Goal: Information Seeking & Learning: Learn about a topic

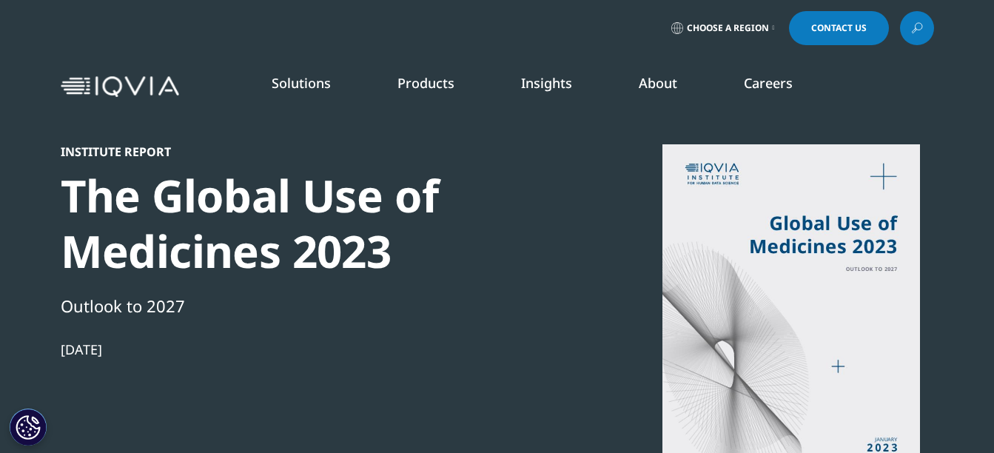
click at [156, 87] on img at bounding box center [120, 86] width 118 height 21
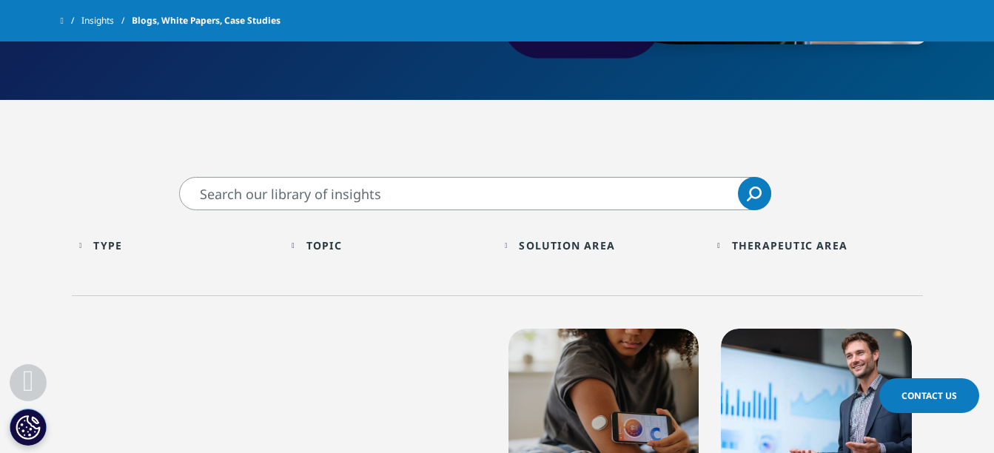
scroll to position [296, 0]
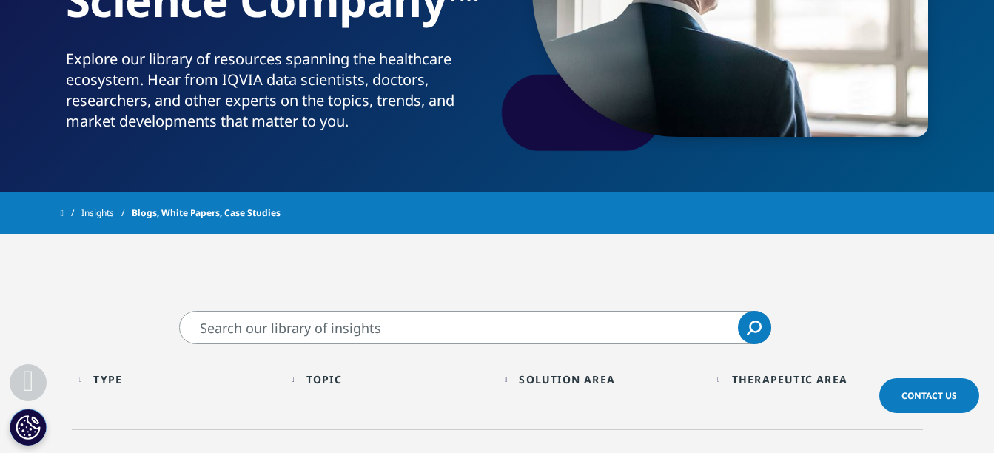
click at [309, 327] on input "Search" at bounding box center [475, 327] width 592 height 33
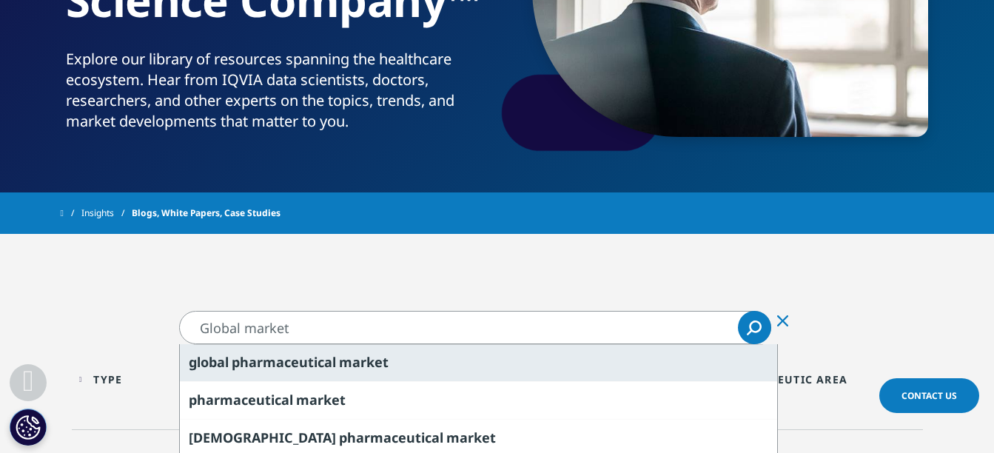
click at [329, 354] on span "pharmaceutical" at bounding box center [284, 362] width 104 height 18
type input "global pharmaceutical market"
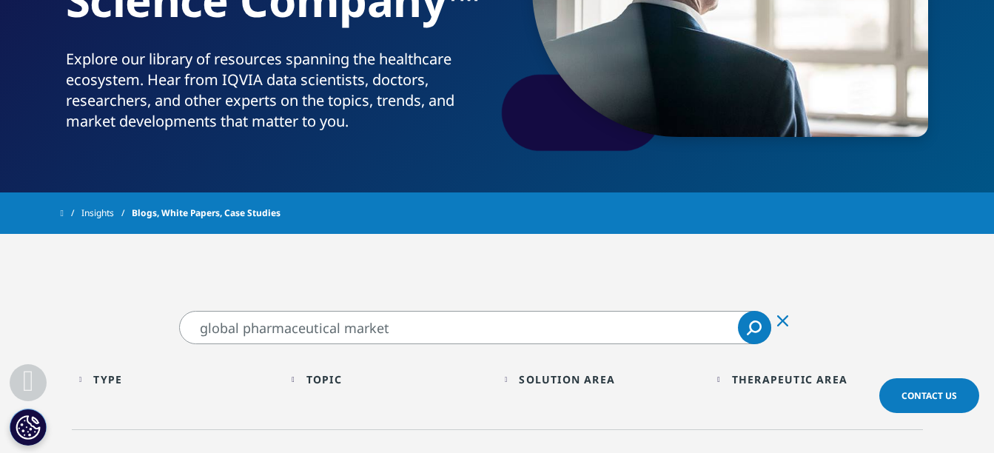
scroll to position [518, 0]
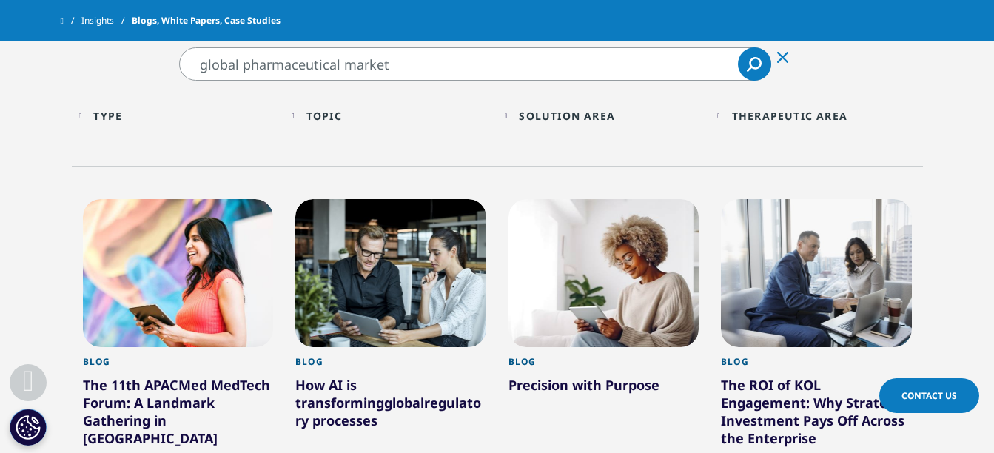
click at [761, 65] on icon "Search" at bounding box center [755, 63] width 13 height 13
click at [761, 64] on icon "Search" at bounding box center [755, 63] width 13 height 13
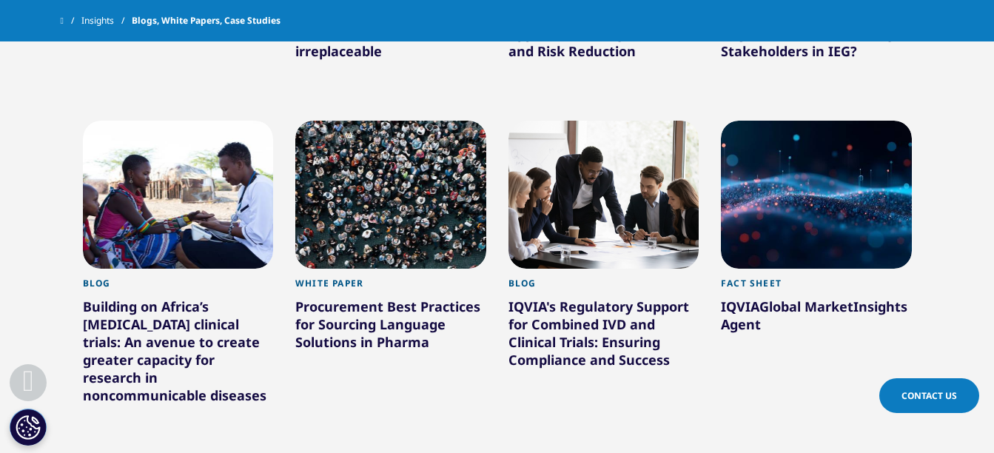
scroll to position [1332, 0]
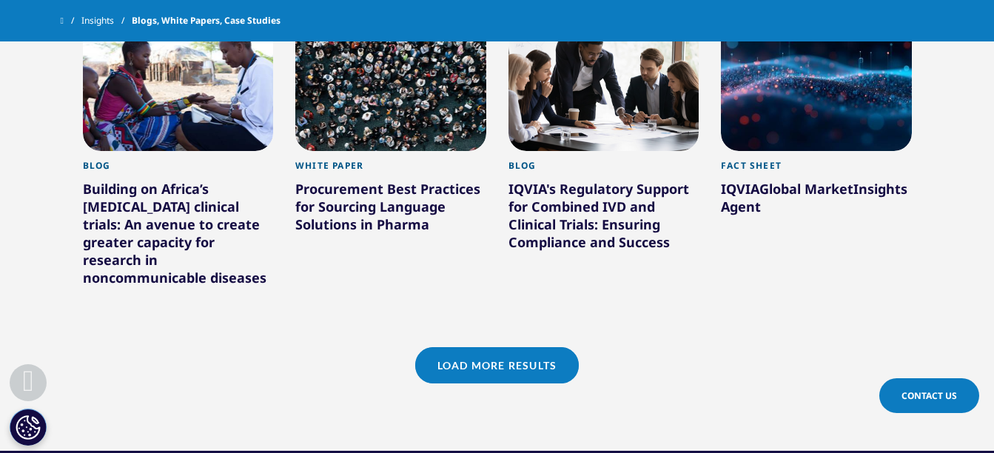
click at [816, 192] on span "Market" at bounding box center [829, 189] width 49 height 18
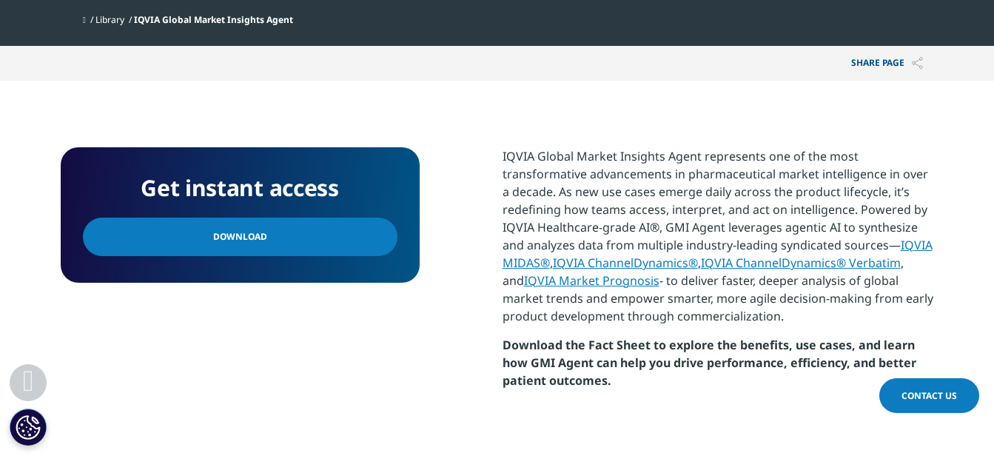
scroll to position [592, 0]
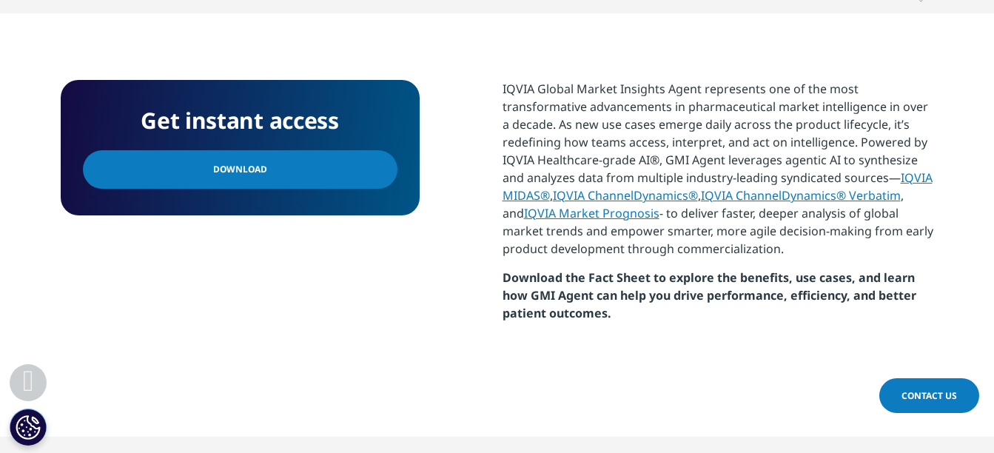
click at [301, 165] on link "Download" at bounding box center [240, 169] width 315 height 38
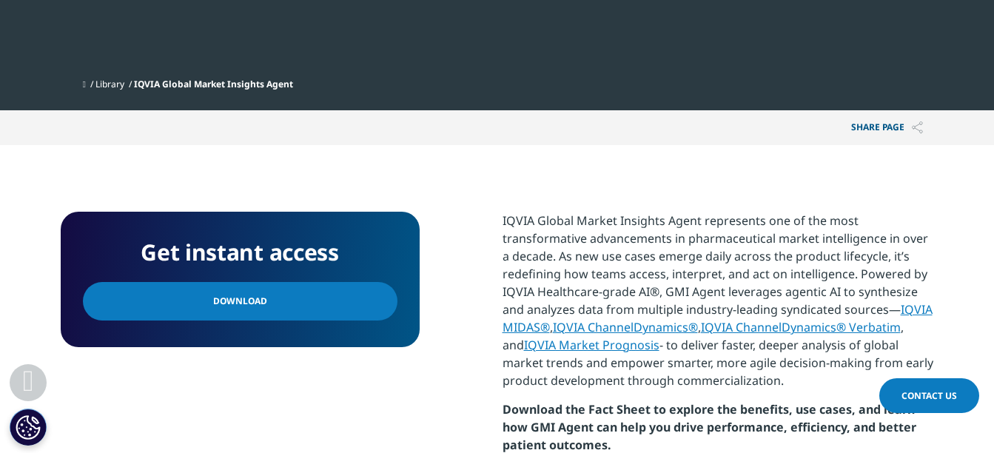
scroll to position [148, 0]
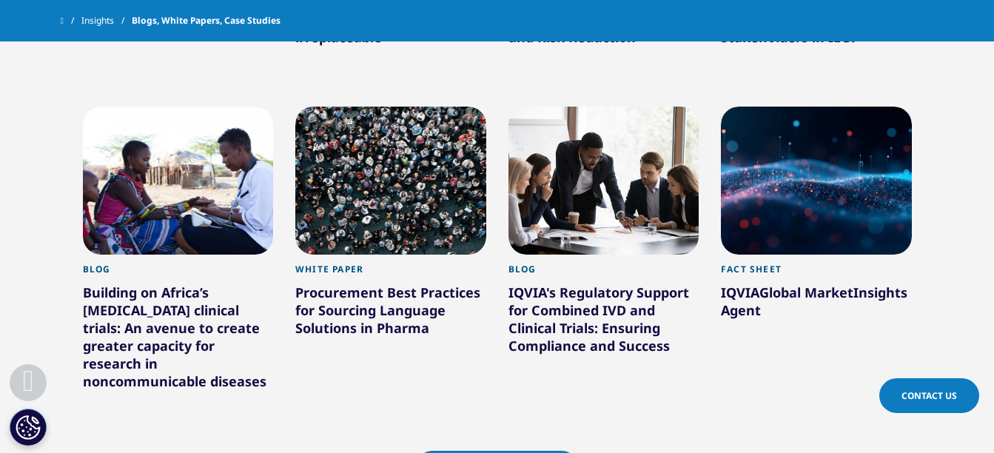
scroll to position [1406, 0]
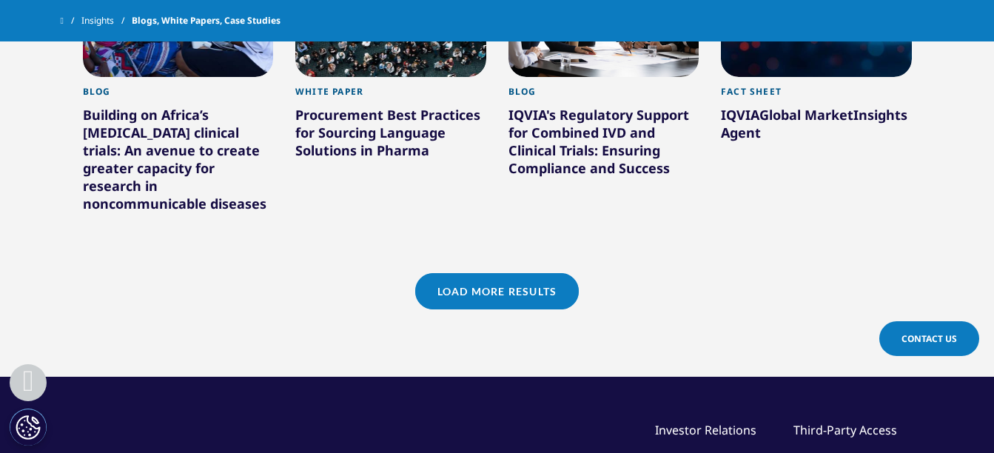
click at [489, 285] on link "Load More Results" at bounding box center [497, 291] width 164 height 36
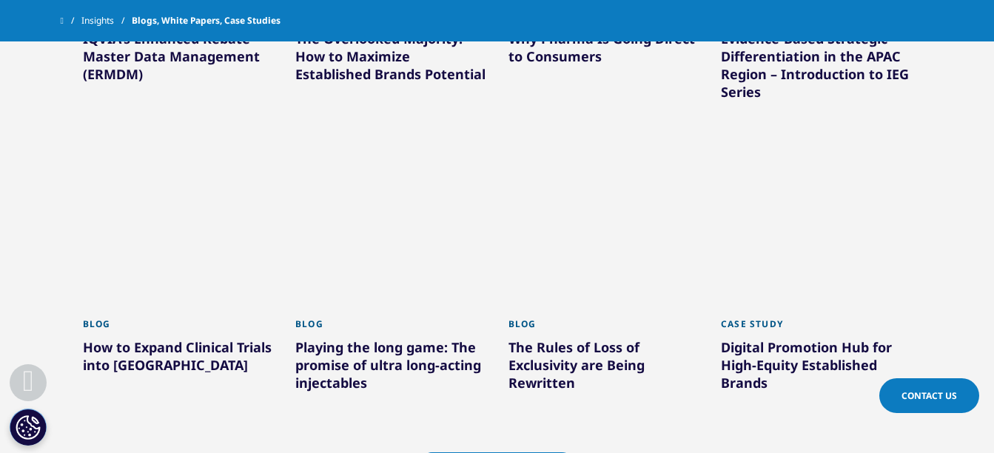
scroll to position [2220, 0]
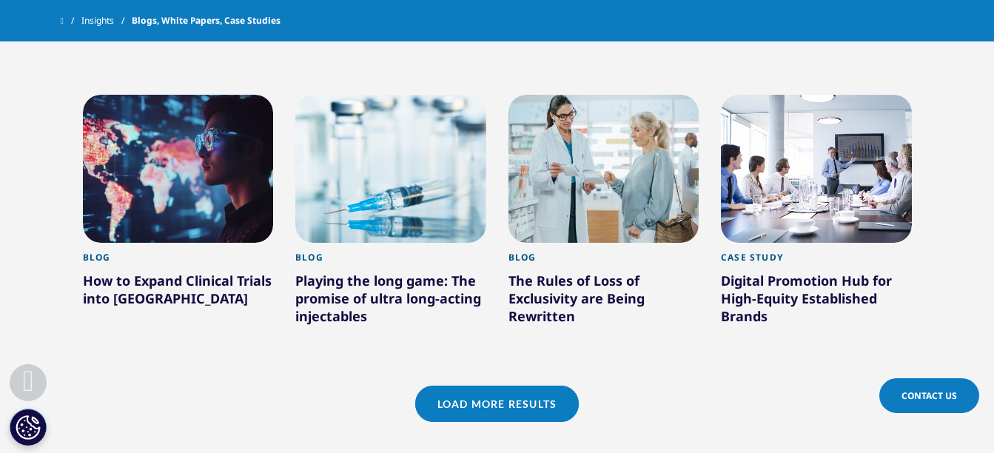
click at [488, 386] on link "Load More Results" at bounding box center [497, 404] width 164 height 36
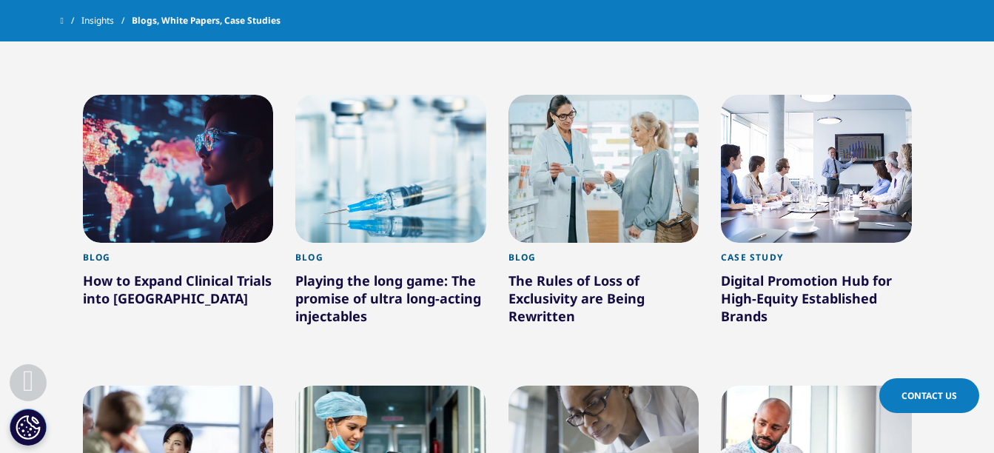
scroll to position [296, 0]
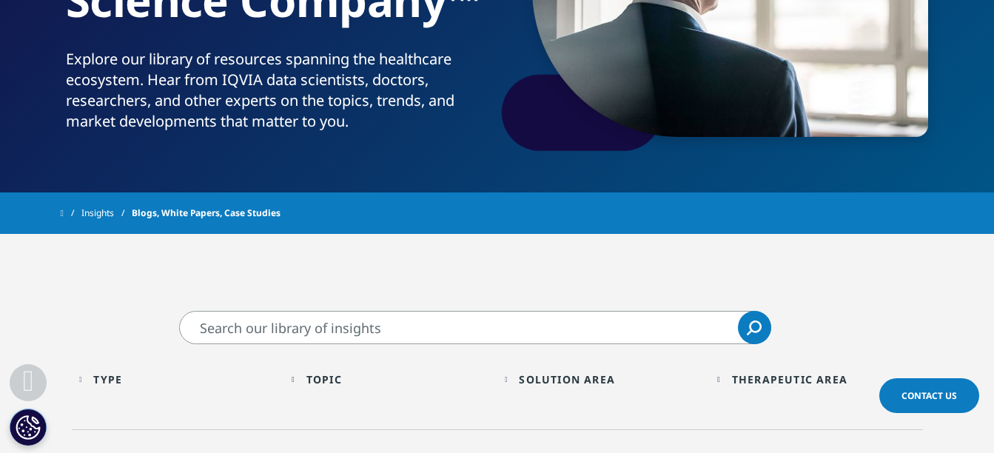
click at [109, 380] on div "Type" at bounding box center [107, 379] width 29 height 14
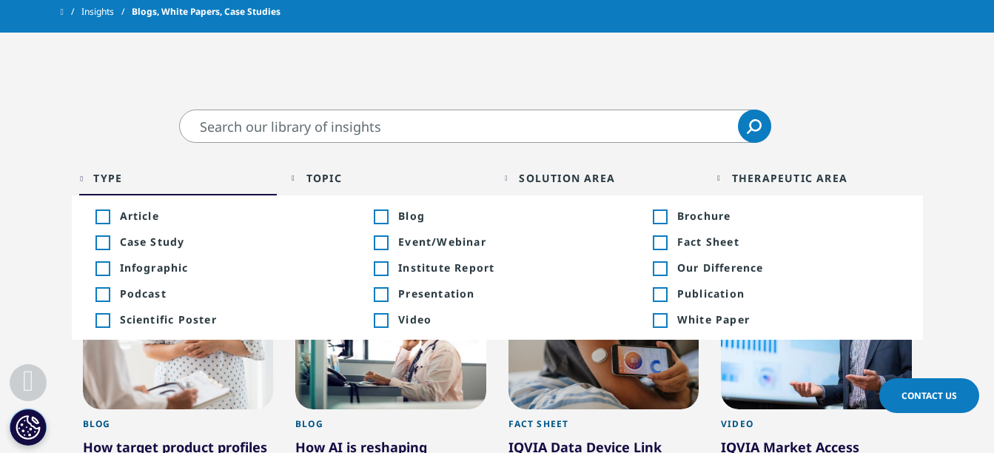
scroll to position [518, 0]
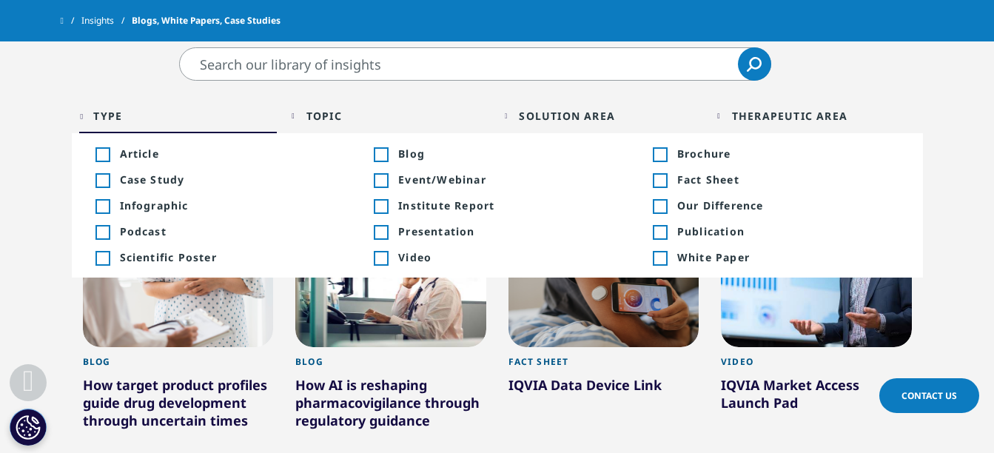
click at [129, 207] on span "Infographic" at bounding box center [231, 205] width 222 height 14
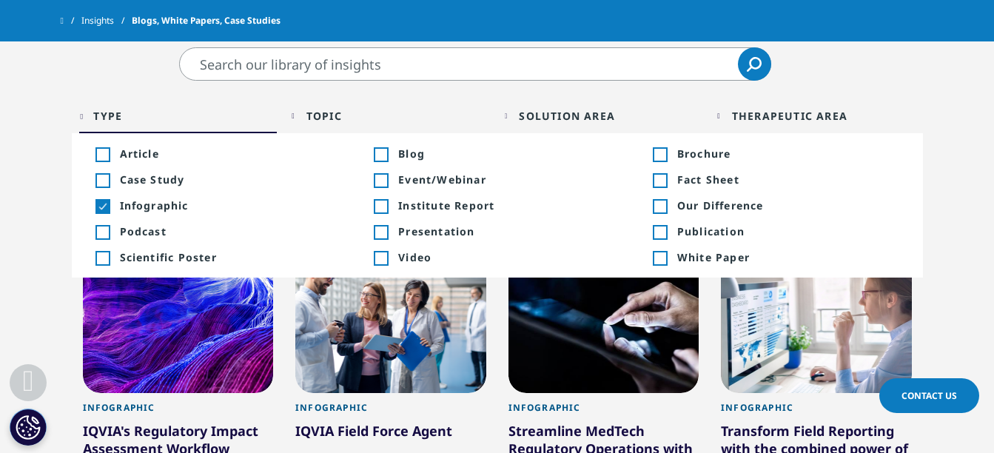
click at [683, 178] on span "Fact Sheet" at bounding box center [788, 179] width 222 height 14
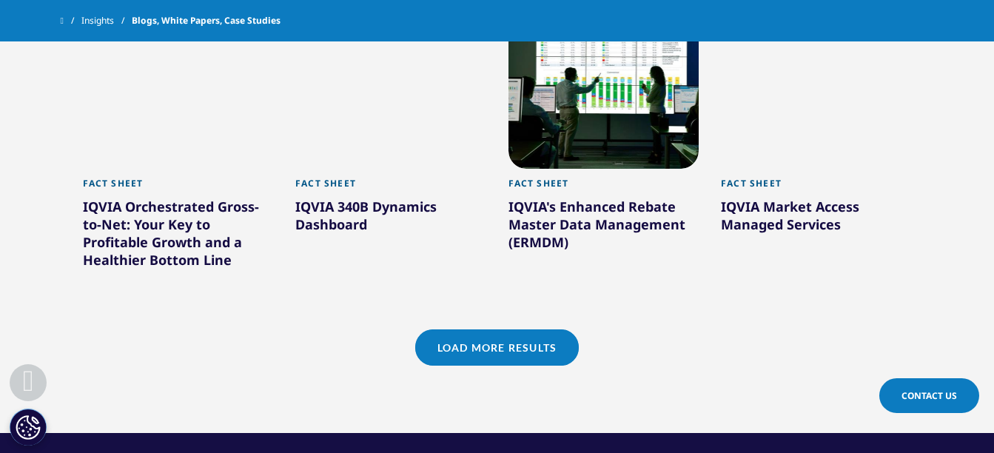
scroll to position [1406, 0]
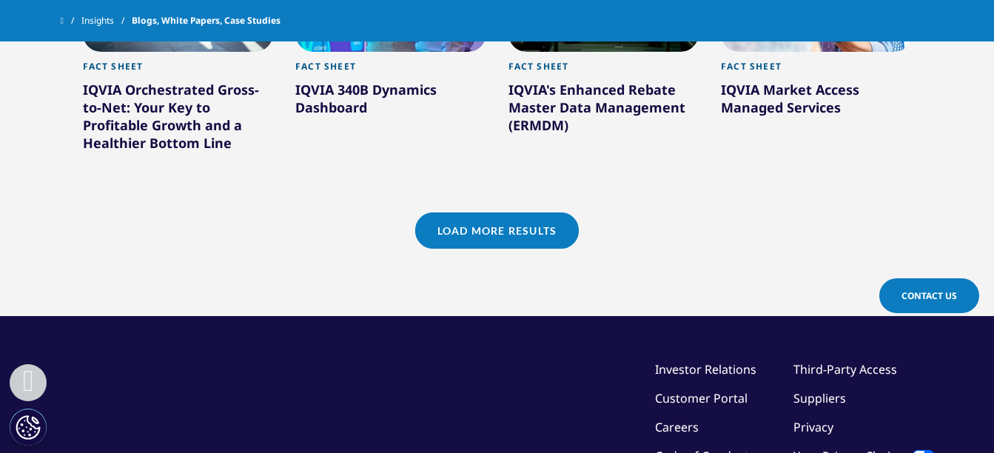
click at [494, 214] on link "Load More Results" at bounding box center [497, 230] width 164 height 36
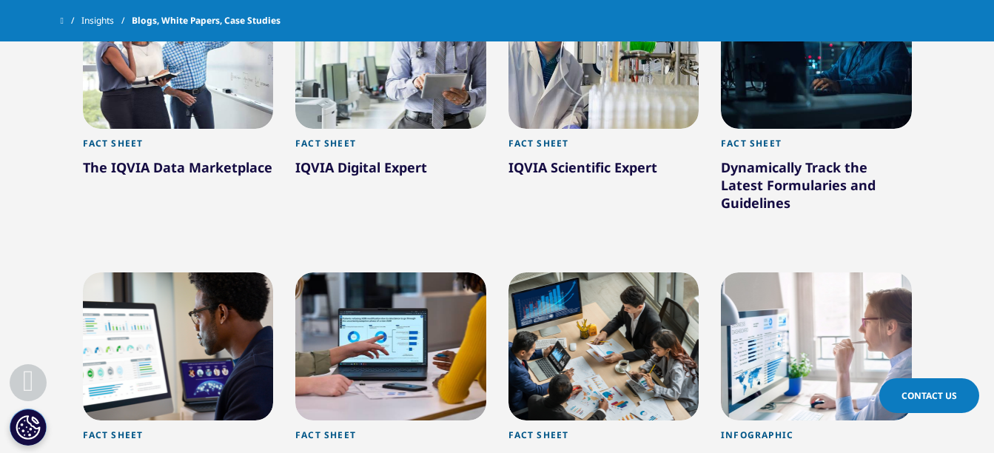
scroll to position [2146, 0]
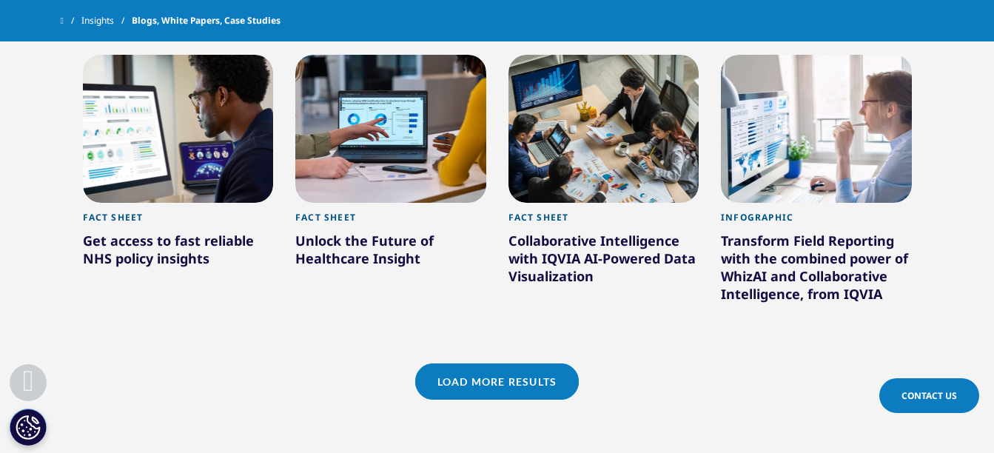
click at [488, 375] on link "Load More Results" at bounding box center [497, 381] width 164 height 36
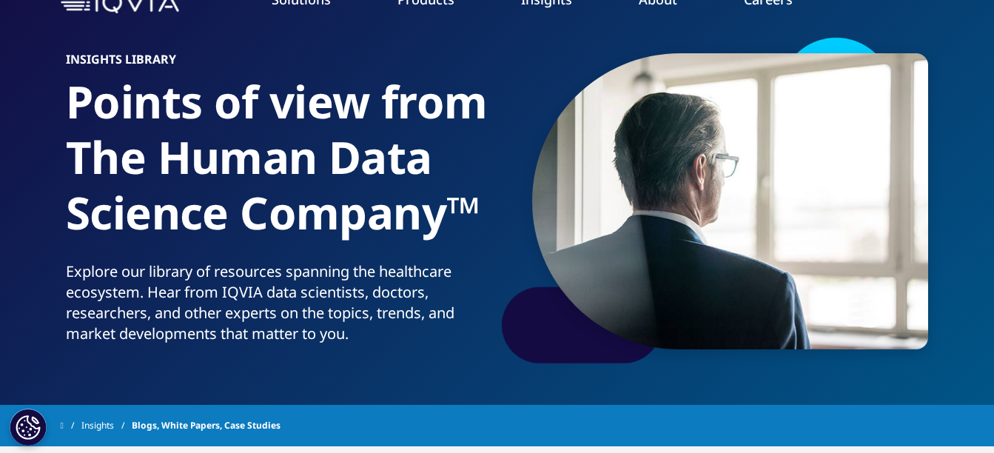
scroll to position [0, 0]
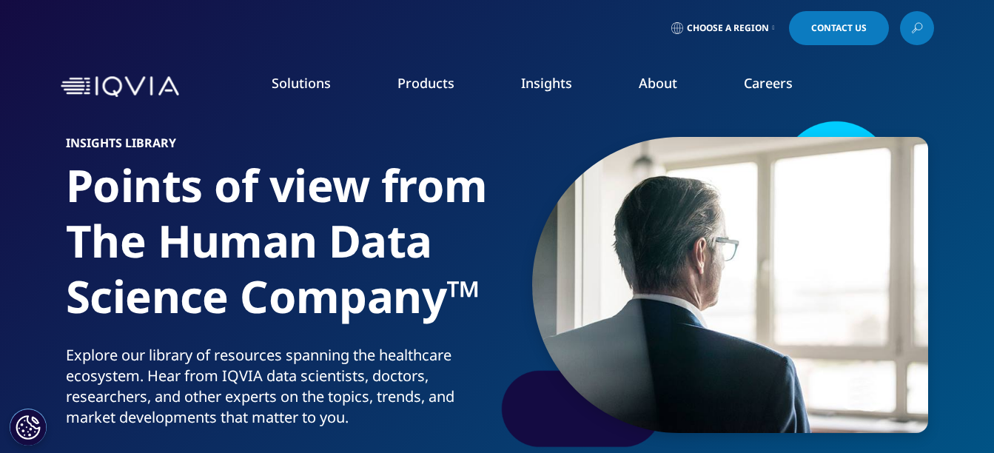
click at [127, 92] on img at bounding box center [120, 86] width 118 height 21
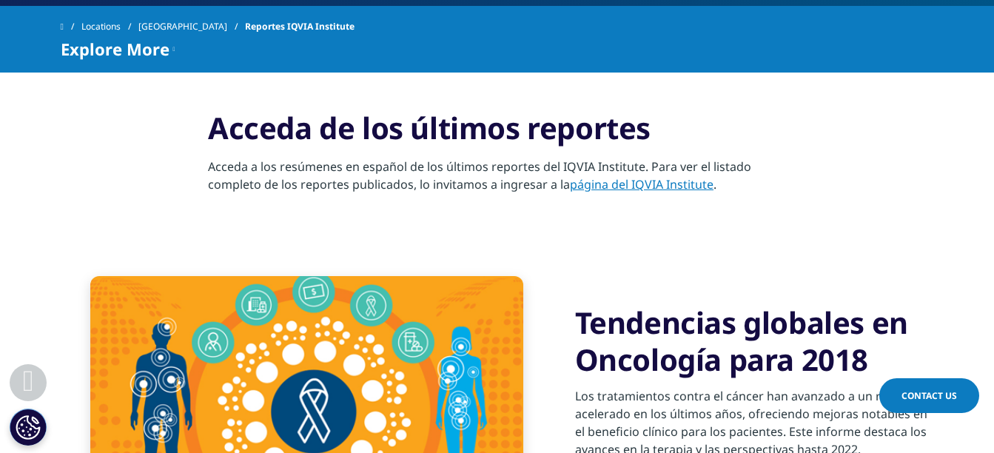
scroll to position [187, 0]
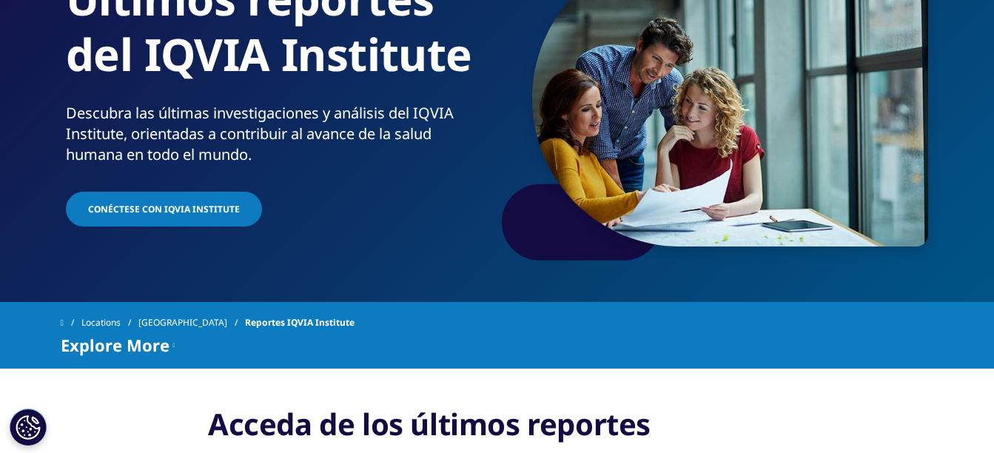
click at [249, 215] on link "Conéctese con IQVIA Institute" at bounding box center [164, 209] width 196 height 35
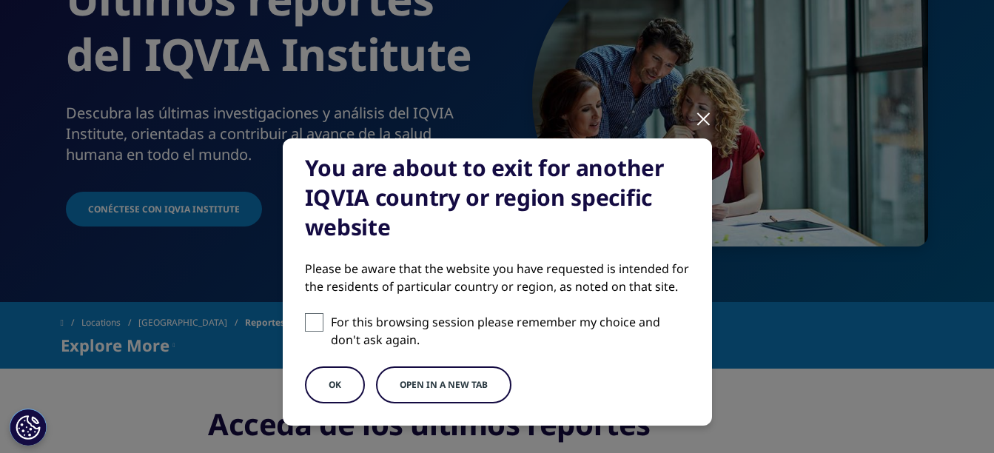
click at [423, 386] on button "Open in a new tab" at bounding box center [443, 384] width 135 height 37
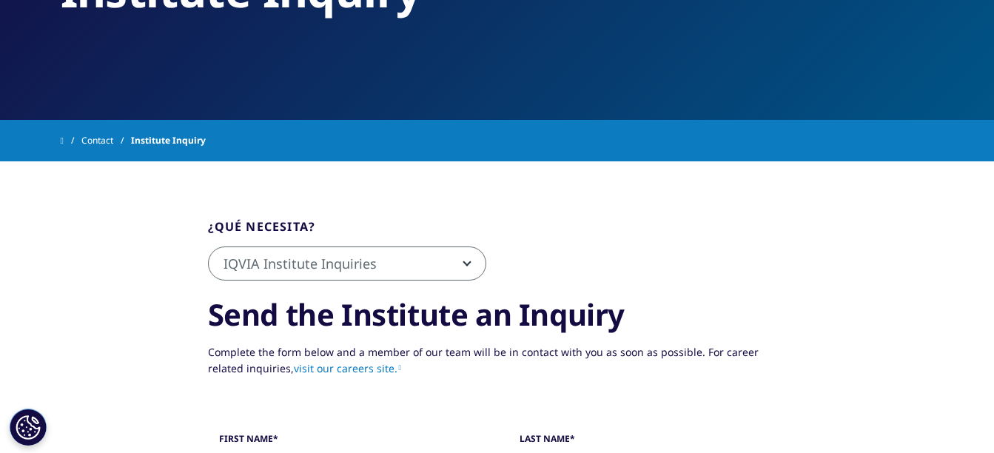
scroll to position [222, 0]
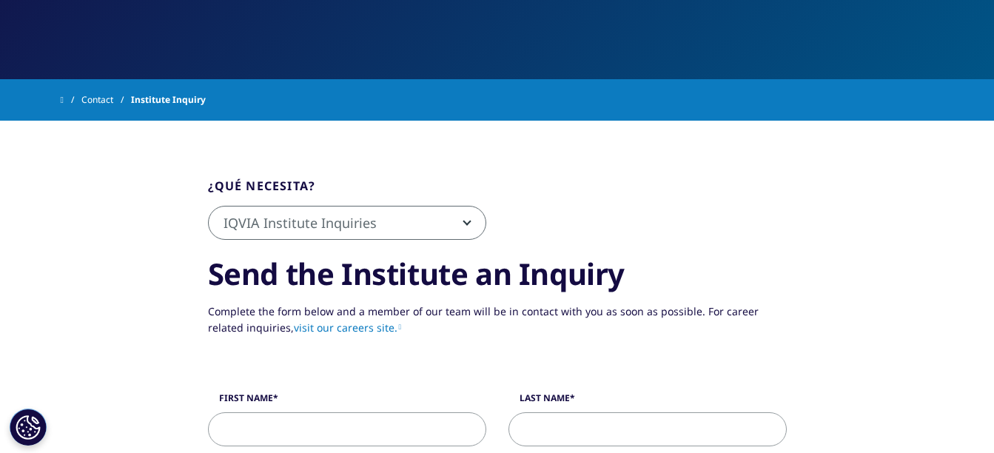
click at [393, 228] on span "IQVIA Institute Inquiries" at bounding box center [347, 224] width 277 height 34
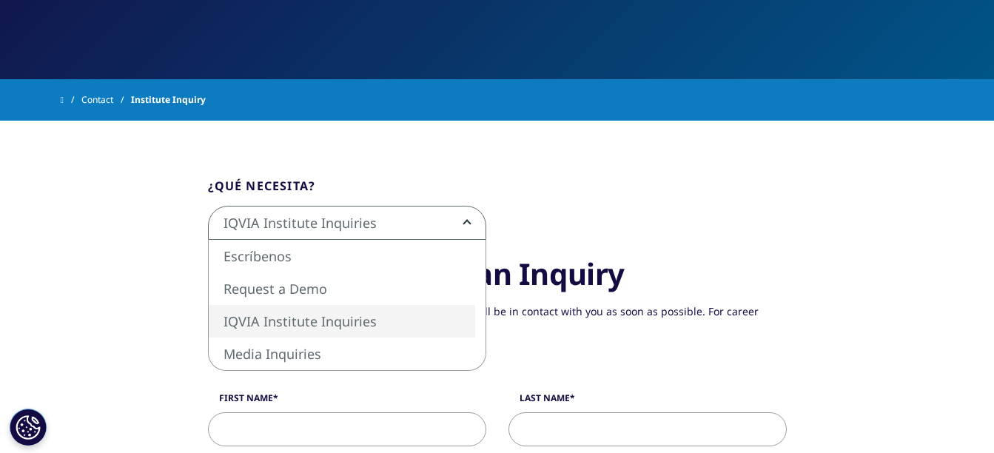
click at [393, 228] on span "IQVIA Institute Inquiries" at bounding box center [347, 224] width 277 height 34
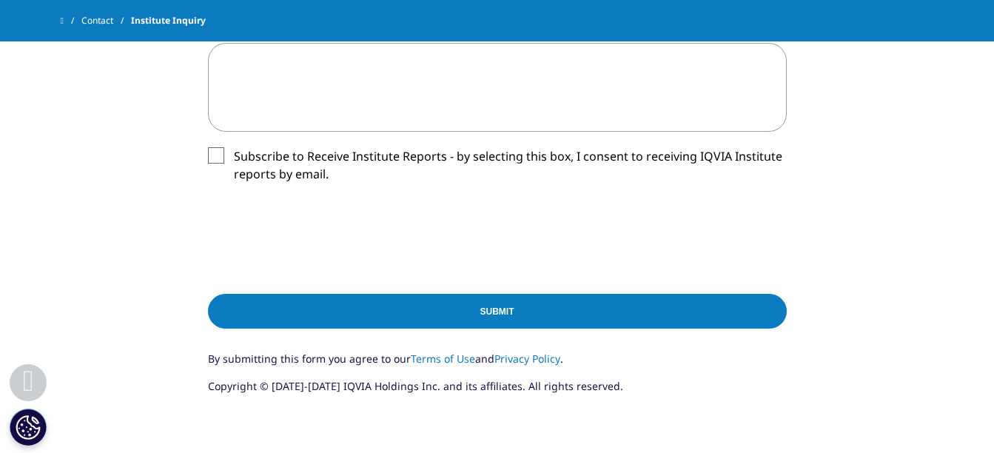
scroll to position [888, 0]
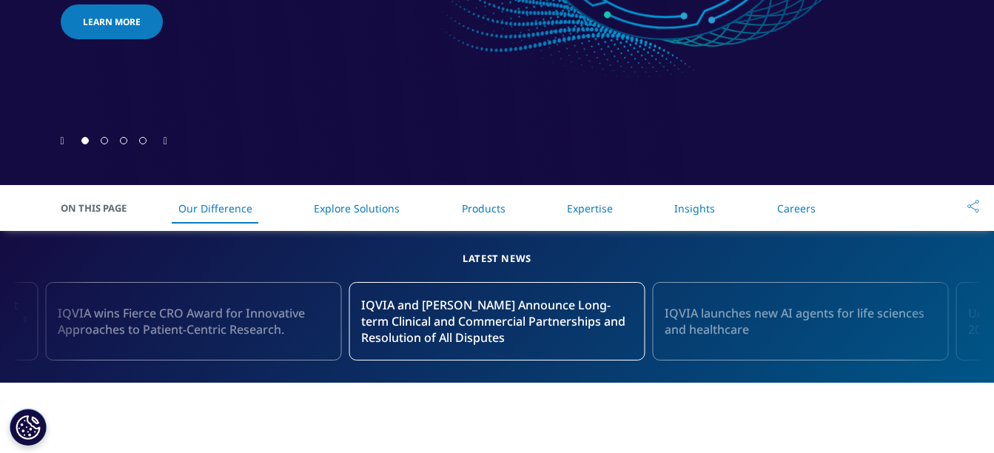
click at [685, 213] on link "Insights" at bounding box center [694, 208] width 41 height 14
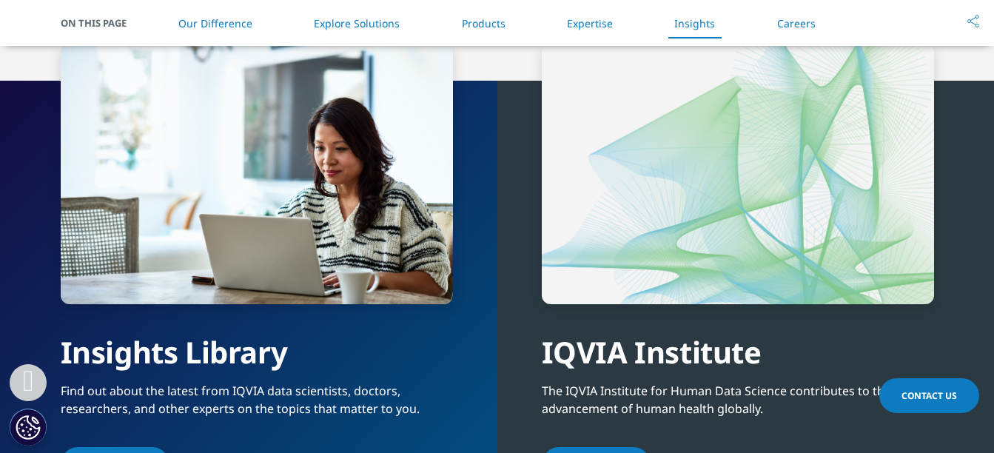
scroll to position [3329, 0]
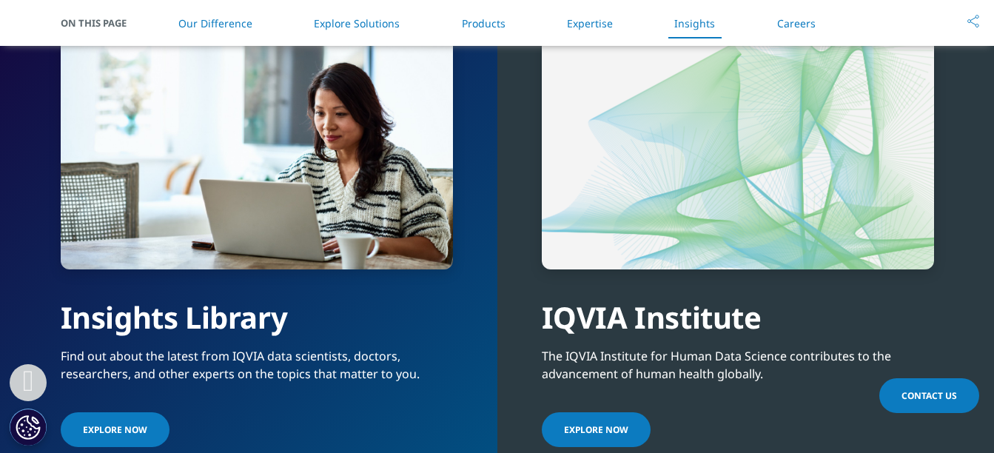
click at [132, 429] on span "Explore Now" at bounding box center [115, 429] width 64 height 13
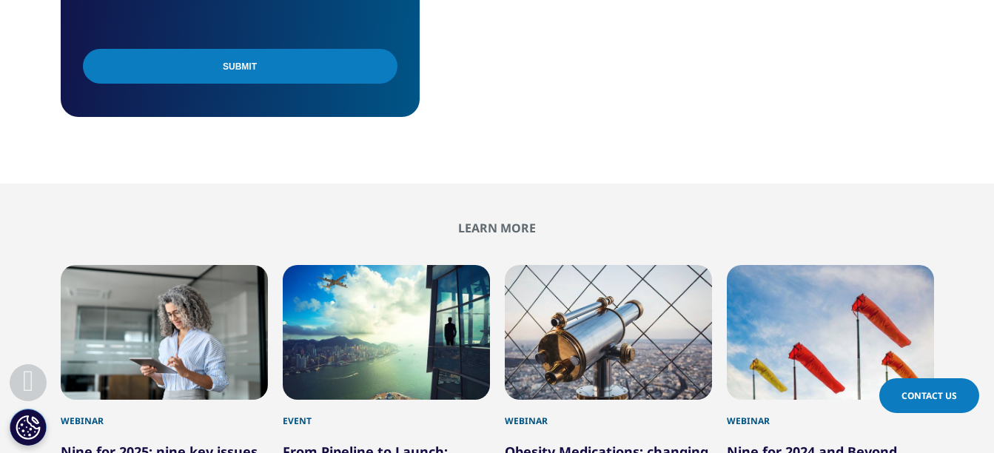
scroll to position [1258, 0]
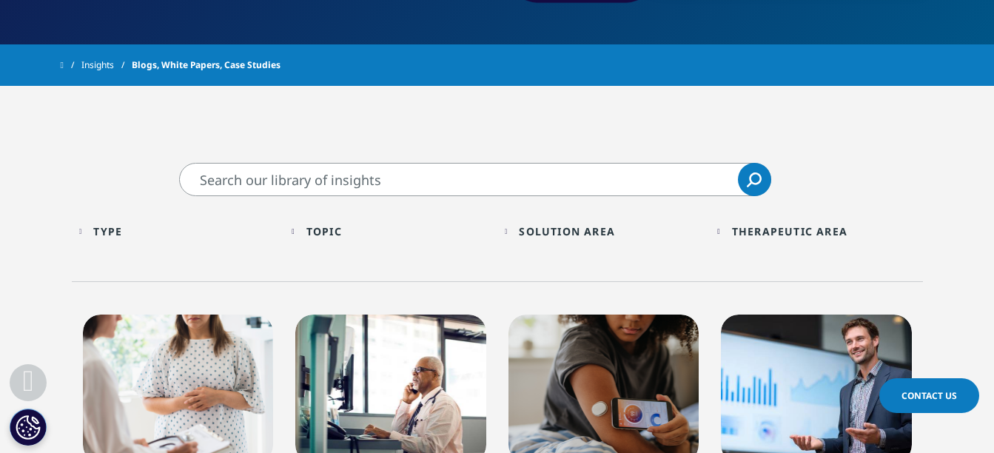
click at [112, 228] on div "Type" at bounding box center [107, 231] width 29 height 14
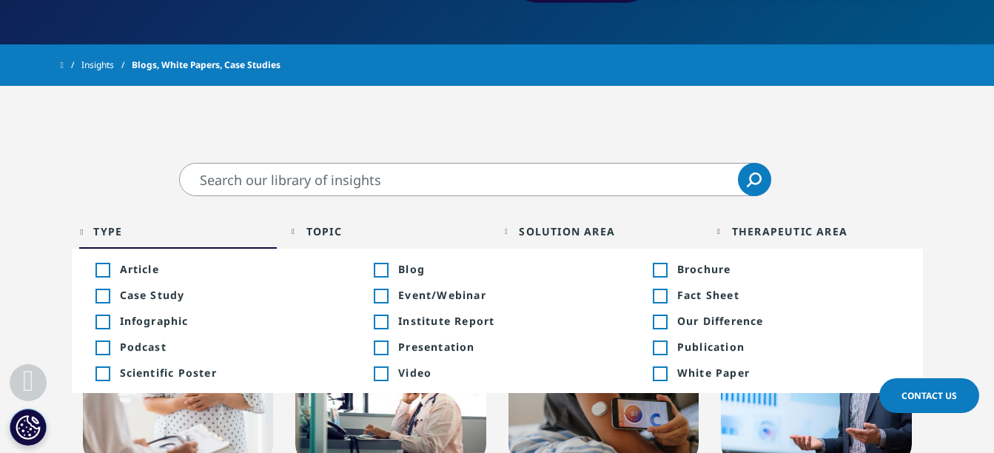
click at [661, 299] on div "Toggle" at bounding box center [659, 295] width 13 height 13
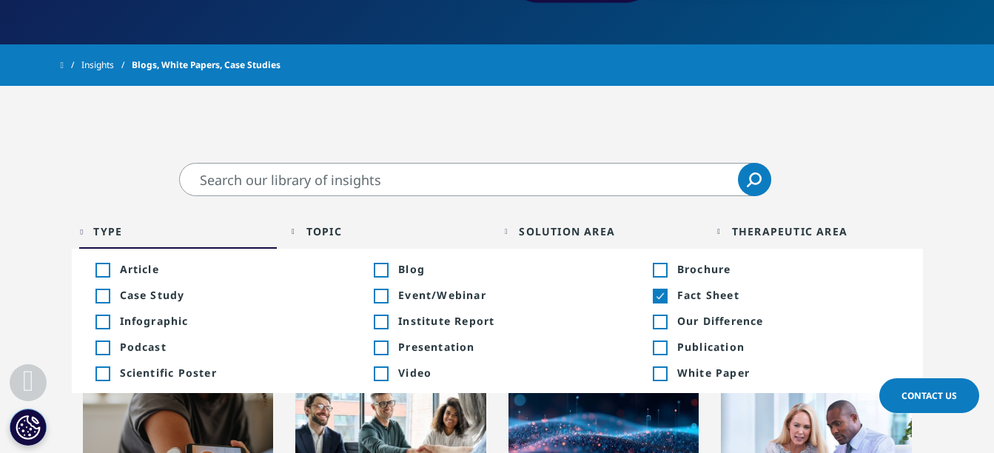
click at [660, 353] on div "Toggle" at bounding box center [659, 347] width 13 height 13
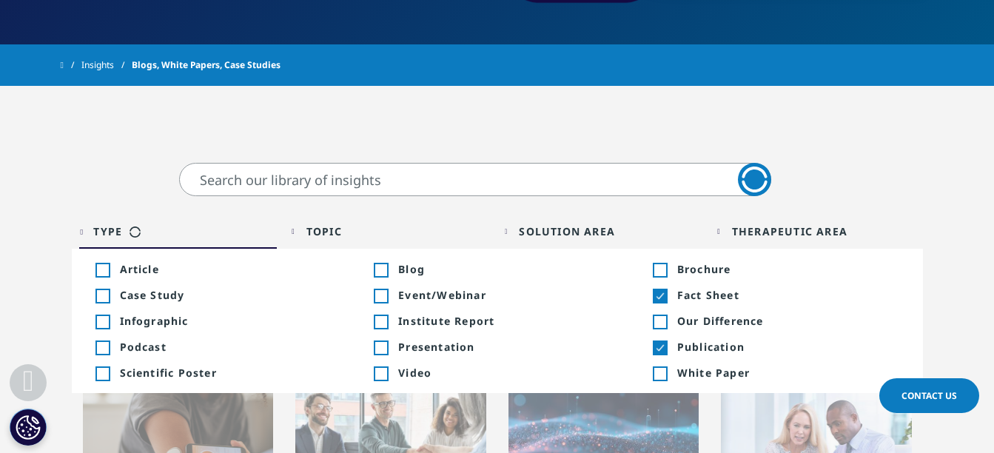
click at [659, 377] on div "Toggle" at bounding box center [659, 373] width 13 height 13
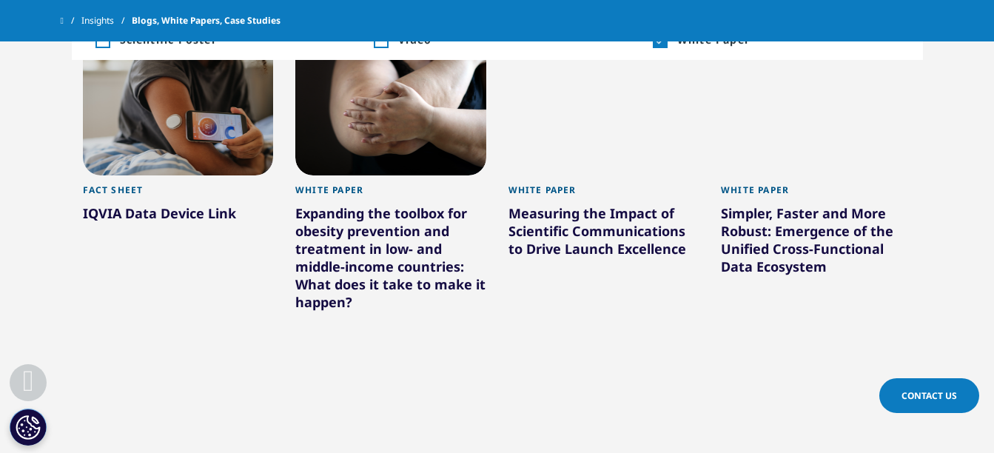
scroll to position [518, 0]
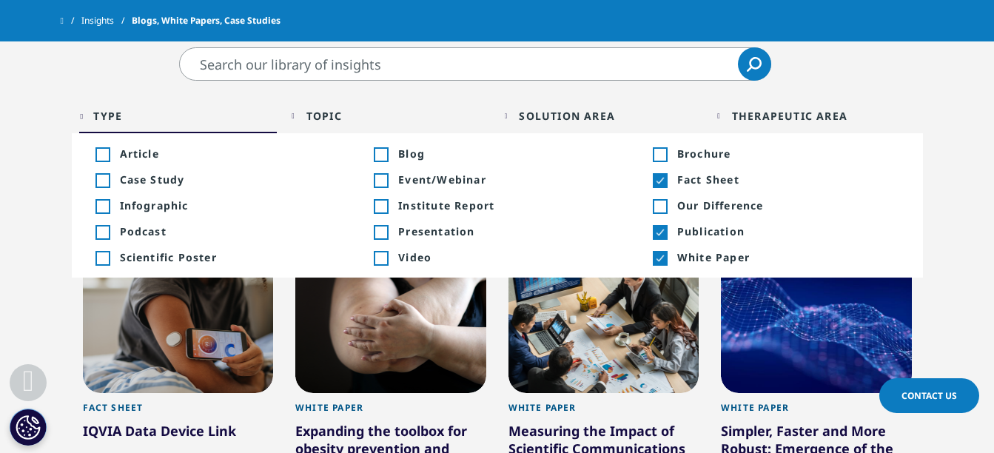
click at [659, 235] on div "Toggle" at bounding box center [659, 232] width 13 height 13
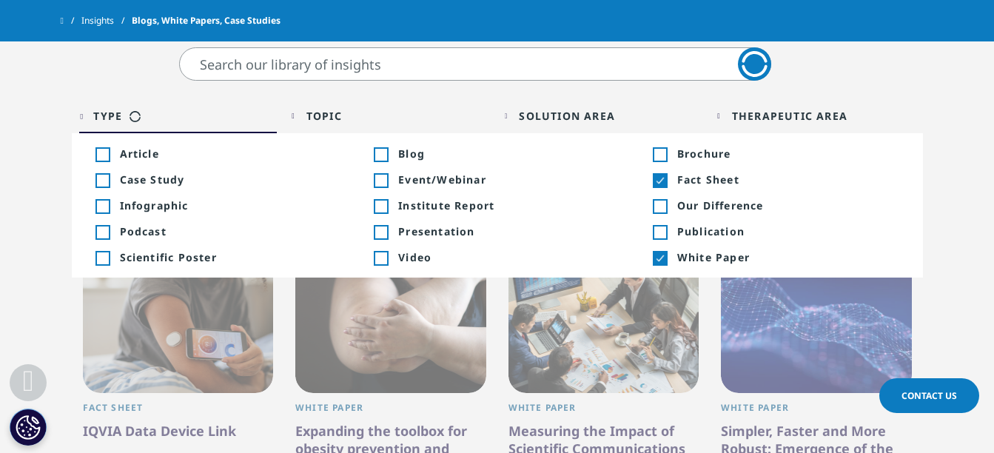
click at [663, 181] on div "Toggle" at bounding box center [659, 180] width 13 height 13
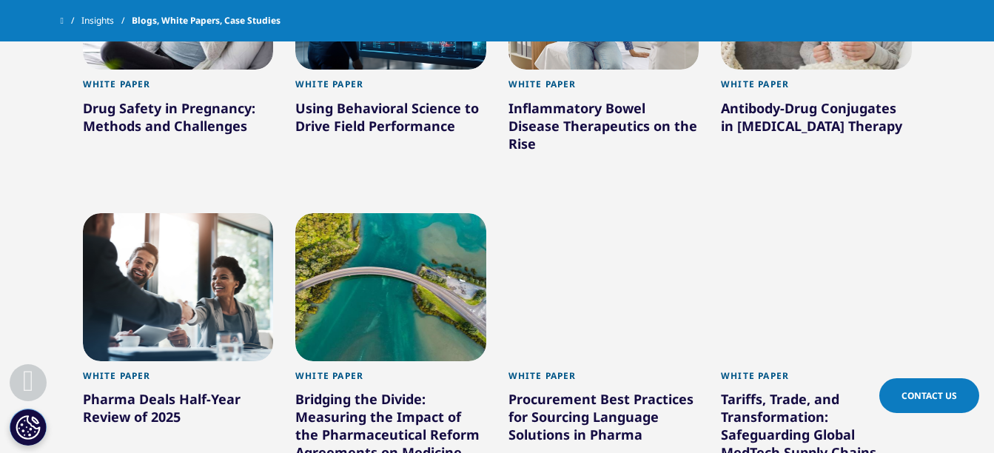
scroll to position [1406, 0]
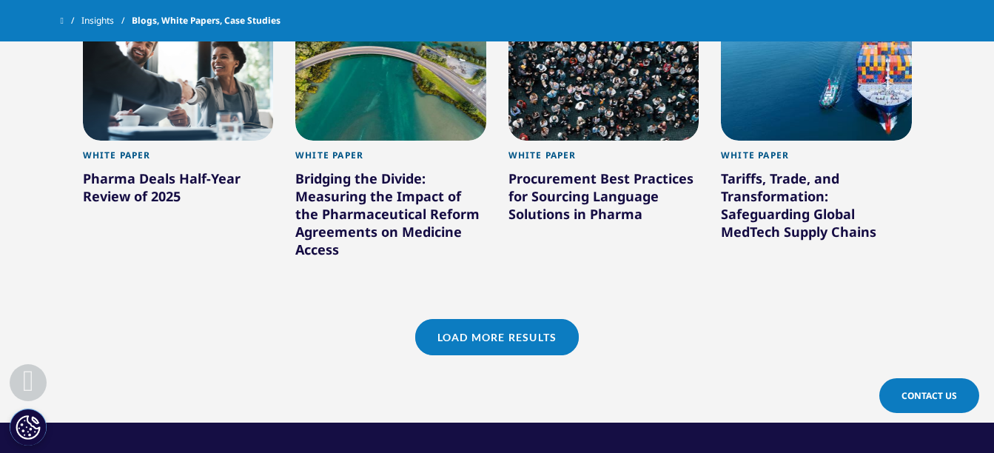
click at [485, 343] on link "Load More Results" at bounding box center [497, 337] width 164 height 36
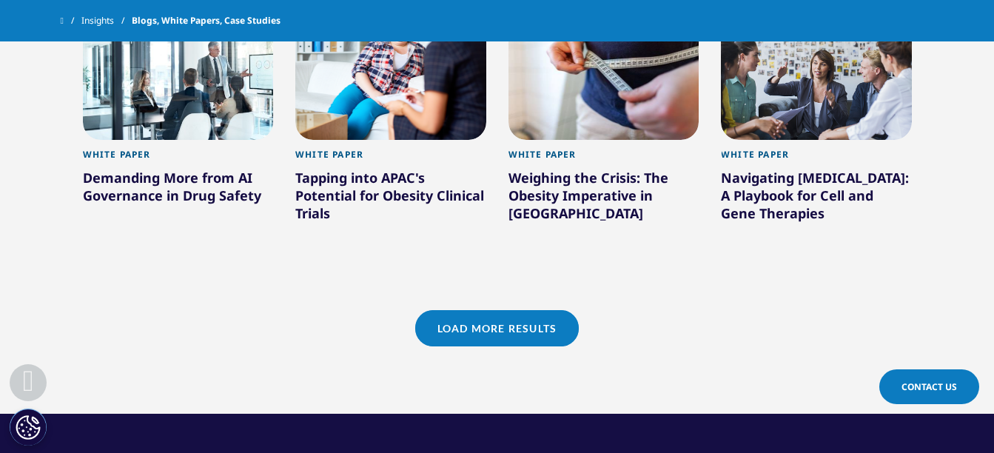
scroll to position [2368, 0]
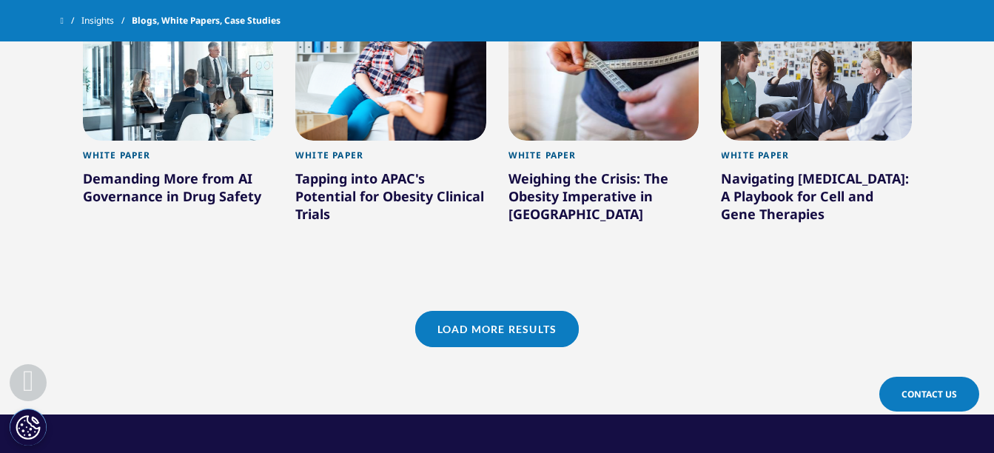
drag, startPoint x: 501, startPoint y: 281, endPoint x: 312, endPoint y: 335, distance: 197.0
click at [312, 335] on div "Load More Results" at bounding box center [497, 347] width 851 height 73
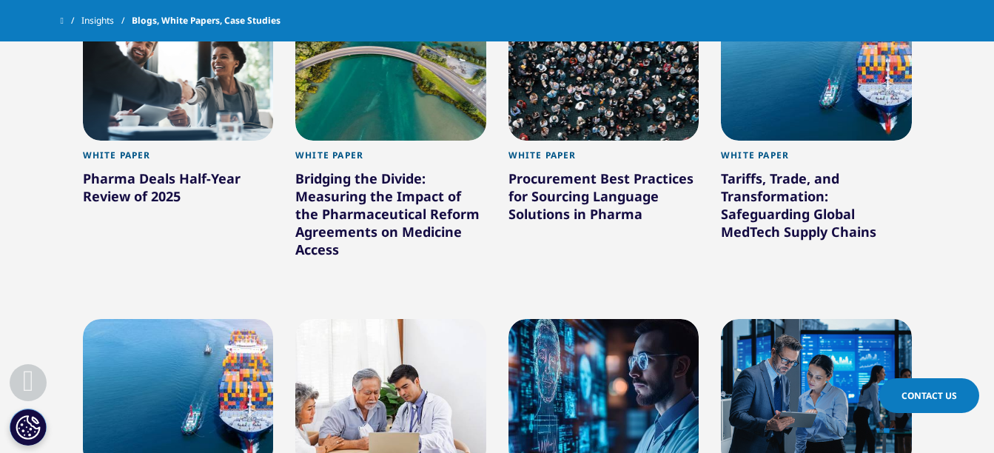
scroll to position [888, 0]
